Goal: Task Accomplishment & Management: Manage account settings

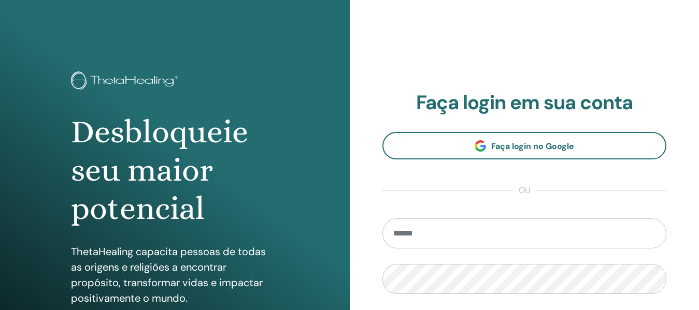
type input "**********"
click at [682, 176] on div "**********" at bounding box center [525, 248] width 350 height 497
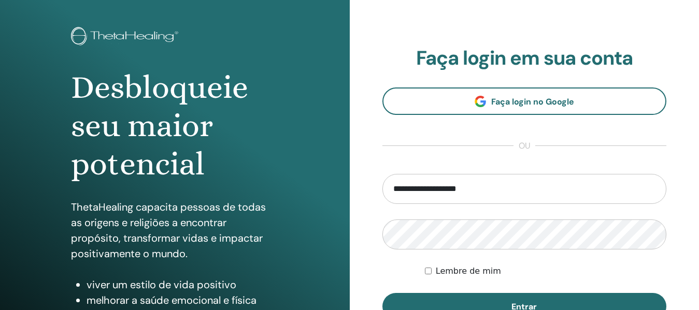
scroll to position [155, 0]
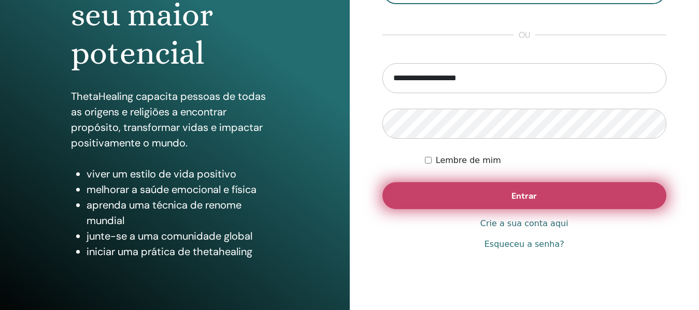
click at [536, 197] on font "Entrar" at bounding box center [523, 196] width 25 height 11
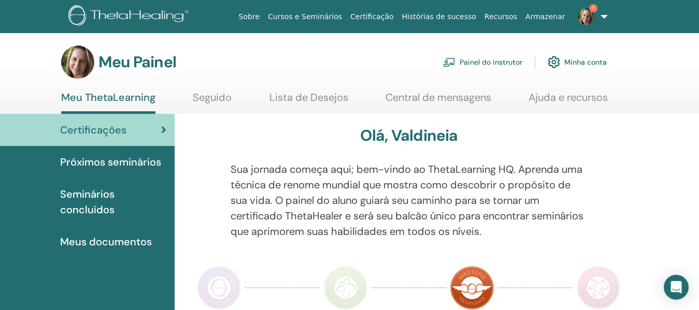
click at [480, 63] on font "Painel do instrutor" at bounding box center [490, 62] width 63 height 9
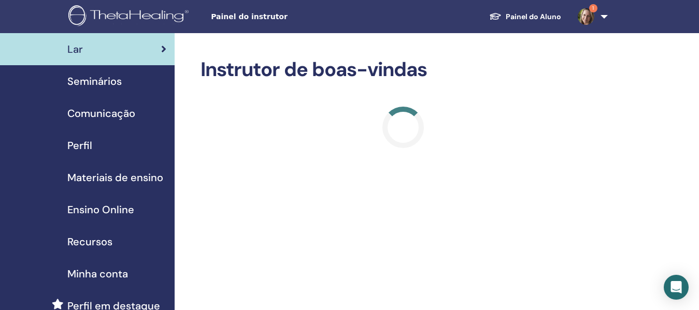
click at [94, 82] on span "Seminários" at bounding box center [94, 82] width 54 height 16
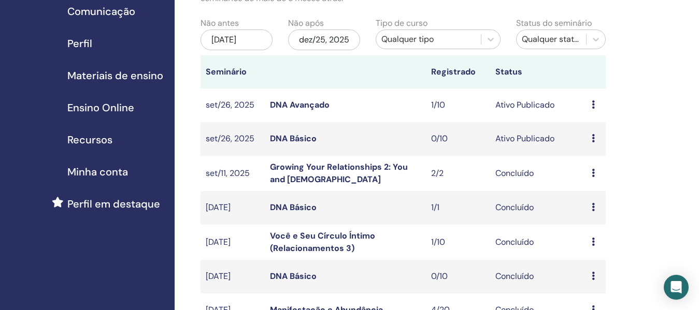
scroll to position [104, 0]
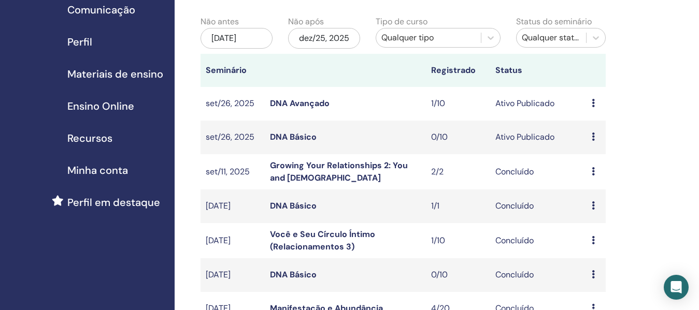
click at [308, 142] on link "DNA Básico" at bounding box center [293, 137] width 47 height 11
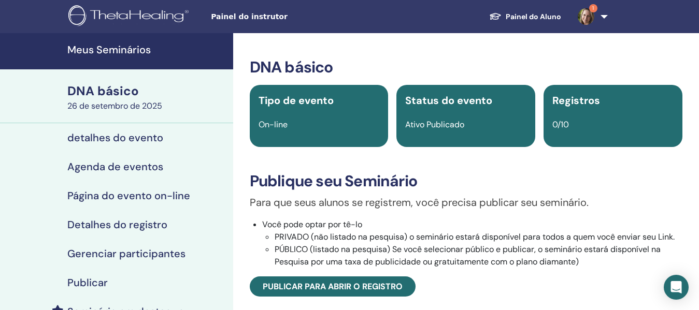
click at [131, 134] on font "detalhes do evento" at bounding box center [115, 137] width 96 height 13
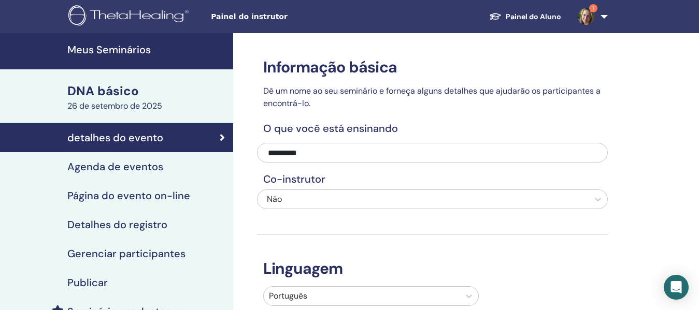
click at [126, 168] on font "Agenda de eventos" at bounding box center [115, 166] width 96 height 13
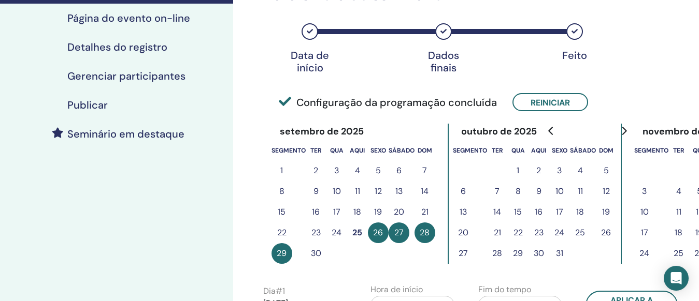
scroll to position [207, 0]
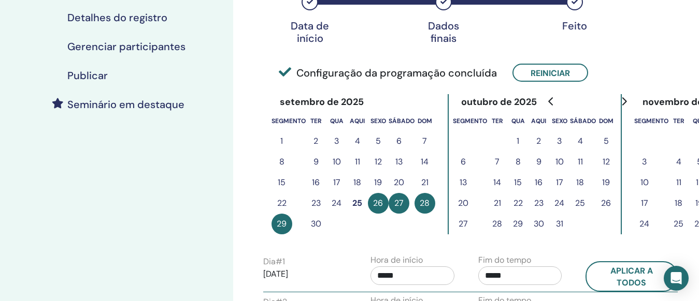
click at [378, 205] on font "26" at bounding box center [378, 203] width 10 height 11
click at [550, 76] on font "Reiniciar" at bounding box center [549, 73] width 39 height 11
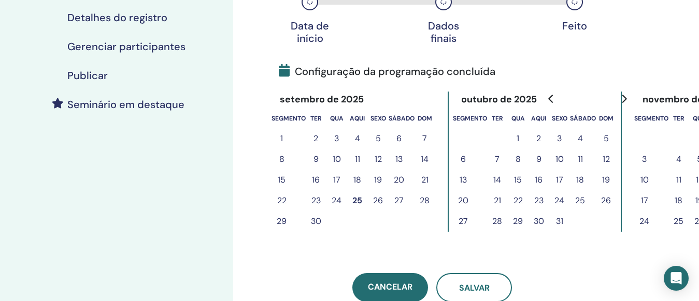
click at [316, 223] on font "30" at bounding box center [316, 221] width 10 height 11
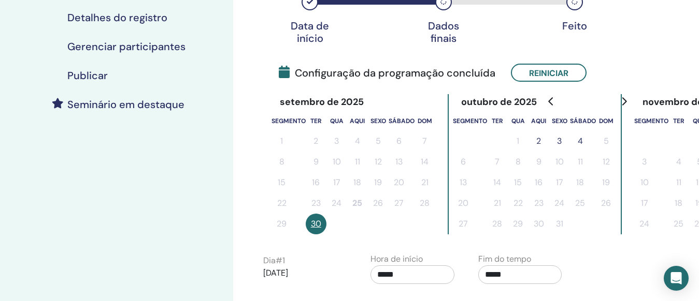
click at [580, 139] on font "4" at bounding box center [580, 141] width 5 height 11
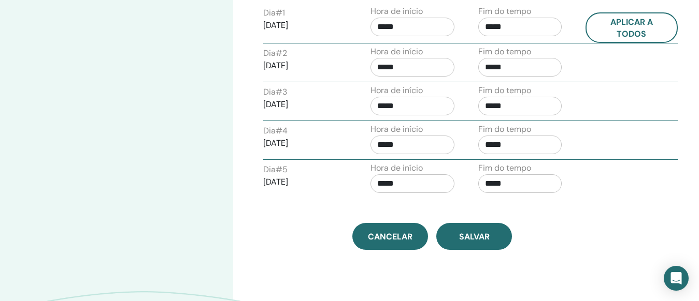
scroll to position [466, 0]
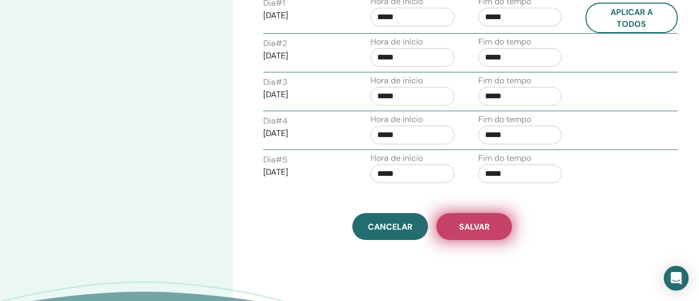
click at [488, 229] on font "Salvar" at bounding box center [474, 227] width 31 height 11
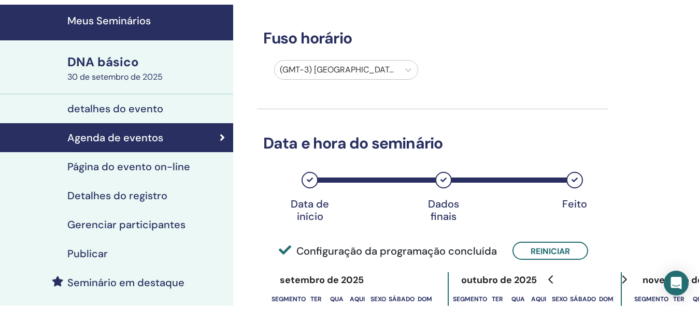
scroll to position [52, 0]
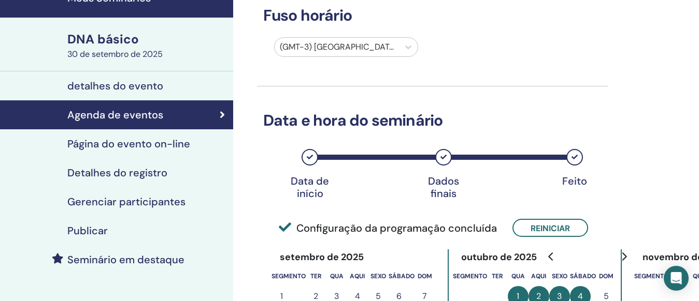
click at [103, 235] on font "Publicar" at bounding box center [87, 230] width 40 height 13
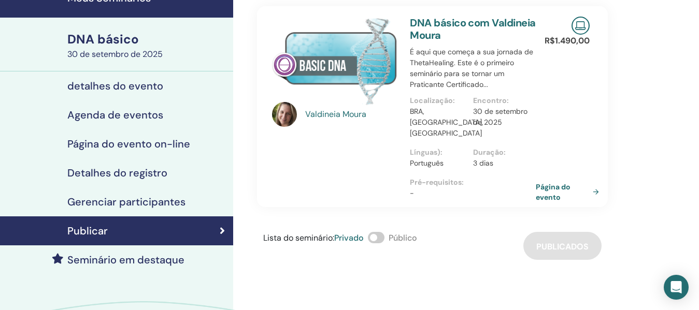
click at [471, 232] on div "Lista do seminário : Privado Público Publicados" at bounding box center [432, 246] width 351 height 28
click at [118, 50] on font "30 de setembro de 2025" at bounding box center [114, 54] width 95 height 11
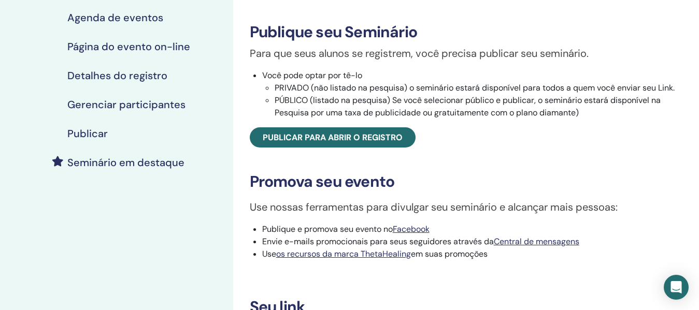
scroll to position [104, 0]
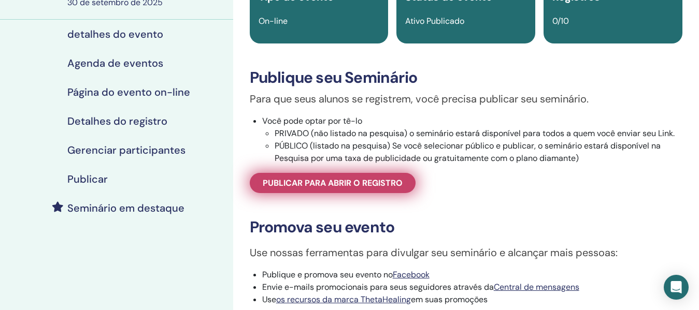
click at [362, 183] on font "Publicar para abrir o registro" at bounding box center [333, 183] width 140 height 11
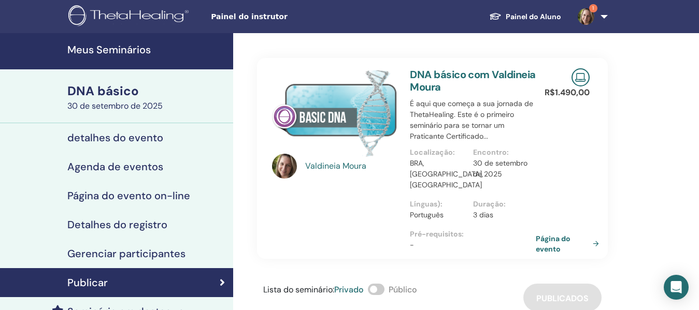
click at [132, 97] on font "DNA básico" at bounding box center [102, 91] width 71 height 16
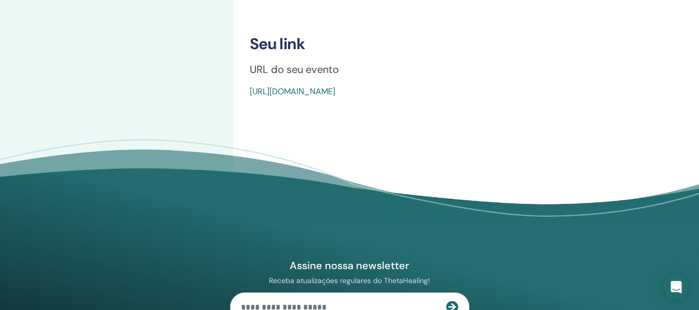
scroll to position [414, 0]
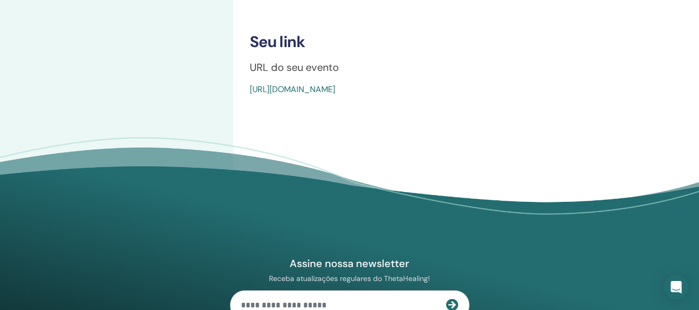
click at [335, 95] on font "[URL][DOMAIN_NAME]" at bounding box center [292, 89] width 85 height 11
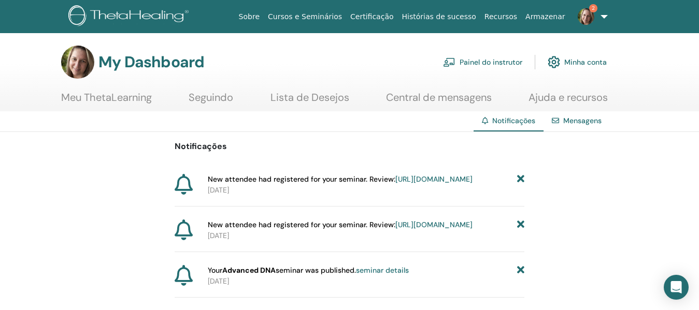
click at [420, 184] on link "https://member.thetahealing.com/instructor/seminar/377195/attendees" at bounding box center [433, 179] width 77 height 9
